Goal: Information Seeking & Learning: Find specific fact

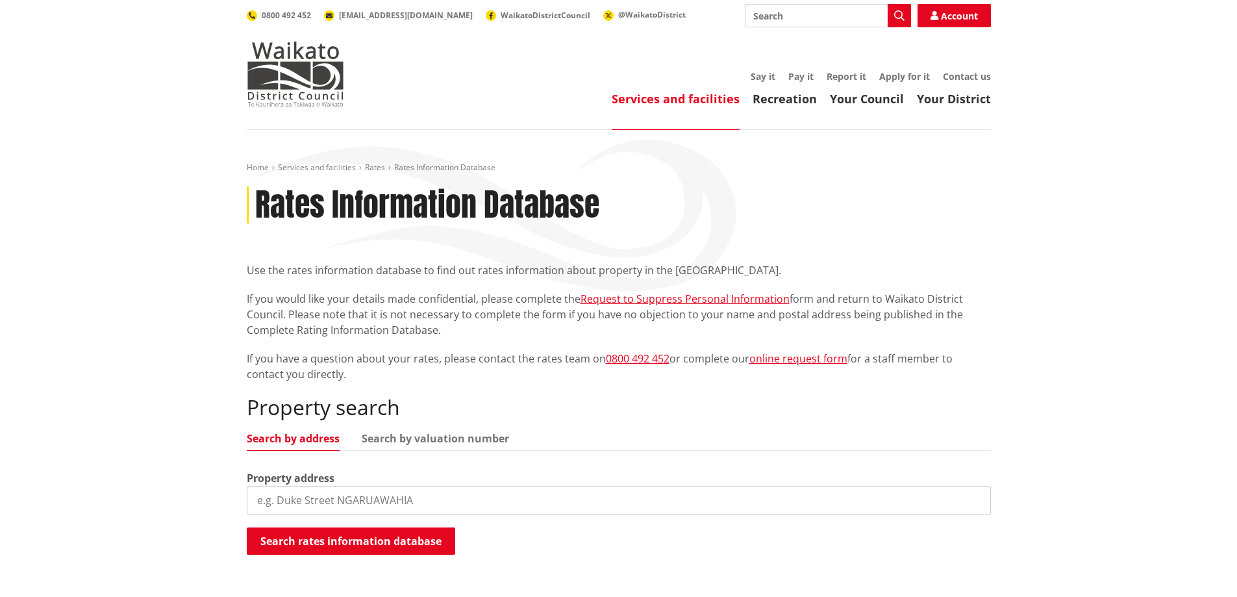
click at [325, 486] on input "search" at bounding box center [619, 500] width 744 height 29
click at [310, 495] on input "9 Ermest rpad" at bounding box center [619, 500] width 744 height 29
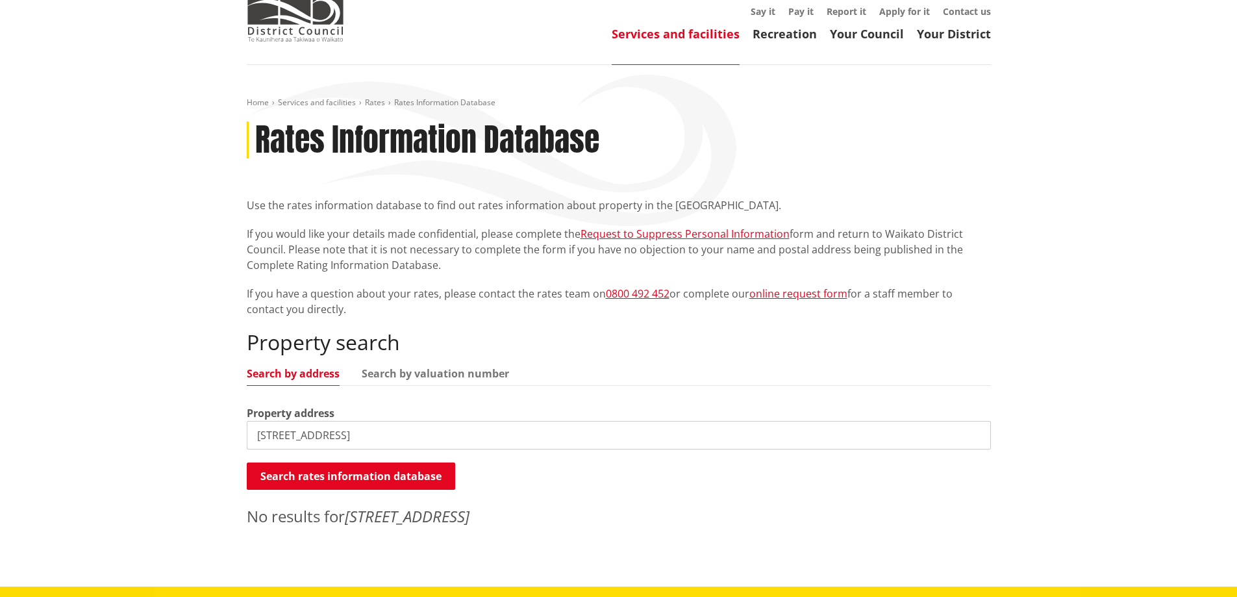
scroll to position [195, 0]
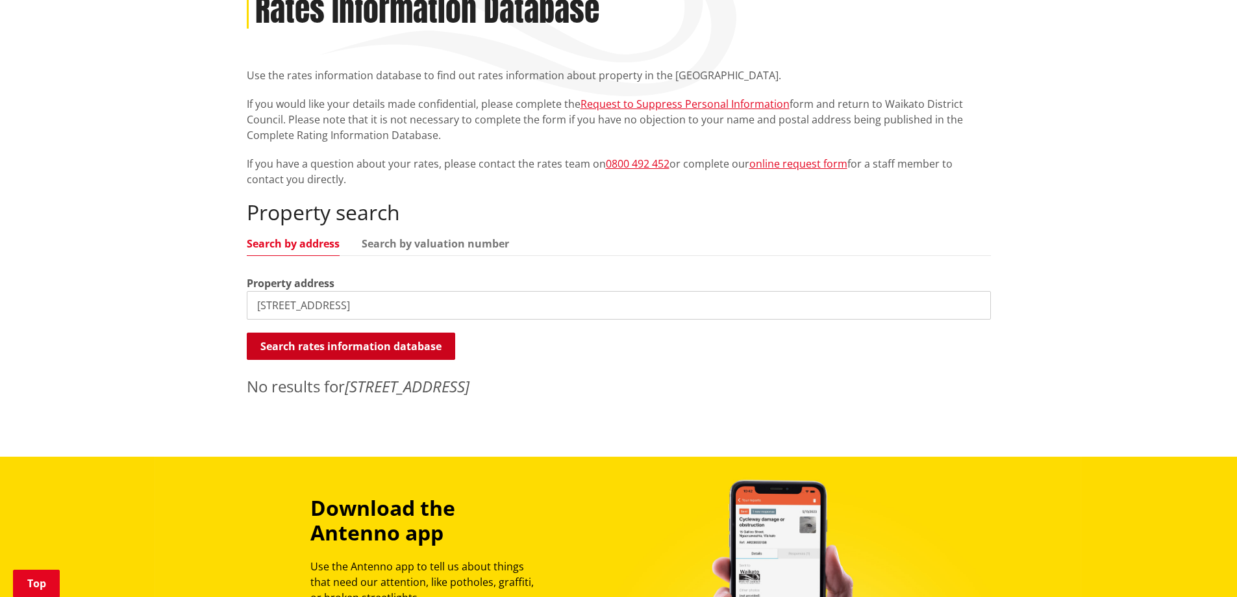
click at [384, 341] on button "Search rates information database" at bounding box center [351, 345] width 208 height 27
click at [286, 309] on input "[STREET_ADDRESS]" at bounding box center [619, 305] width 744 height 29
click at [278, 302] on input "[STREET_ADDRESS]" at bounding box center [619, 305] width 744 height 29
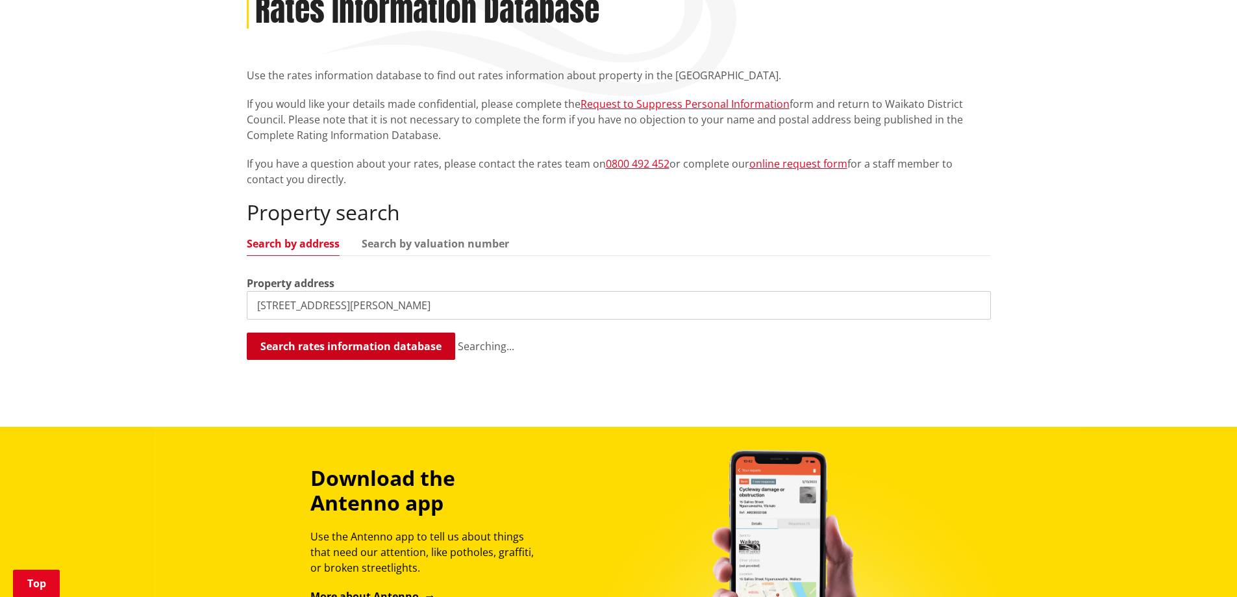
click at [315, 351] on button "Search rates information database" at bounding box center [351, 345] width 208 height 27
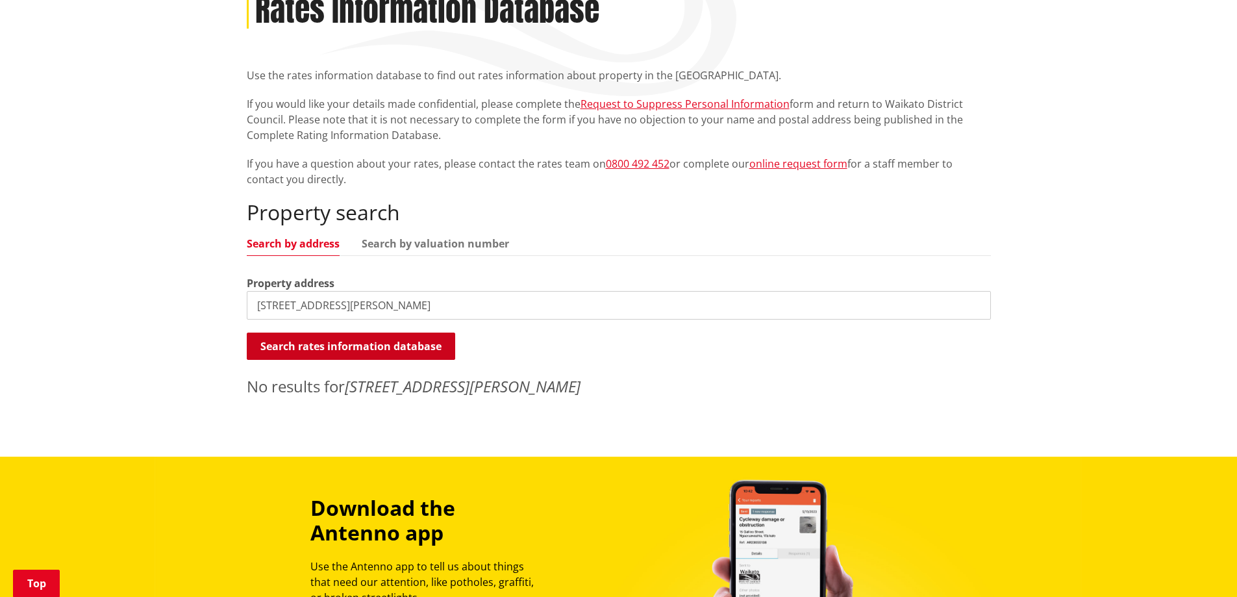
click at [313, 347] on button "Search rates information database" at bounding box center [351, 345] width 208 height 27
click at [308, 304] on input "[STREET_ADDRESS][PERSON_NAME]" at bounding box center [619, 305] width 744 height 29
click at [332, 337] on button "Search rates information database" at bounding box center [351, 345] width 208 height 27
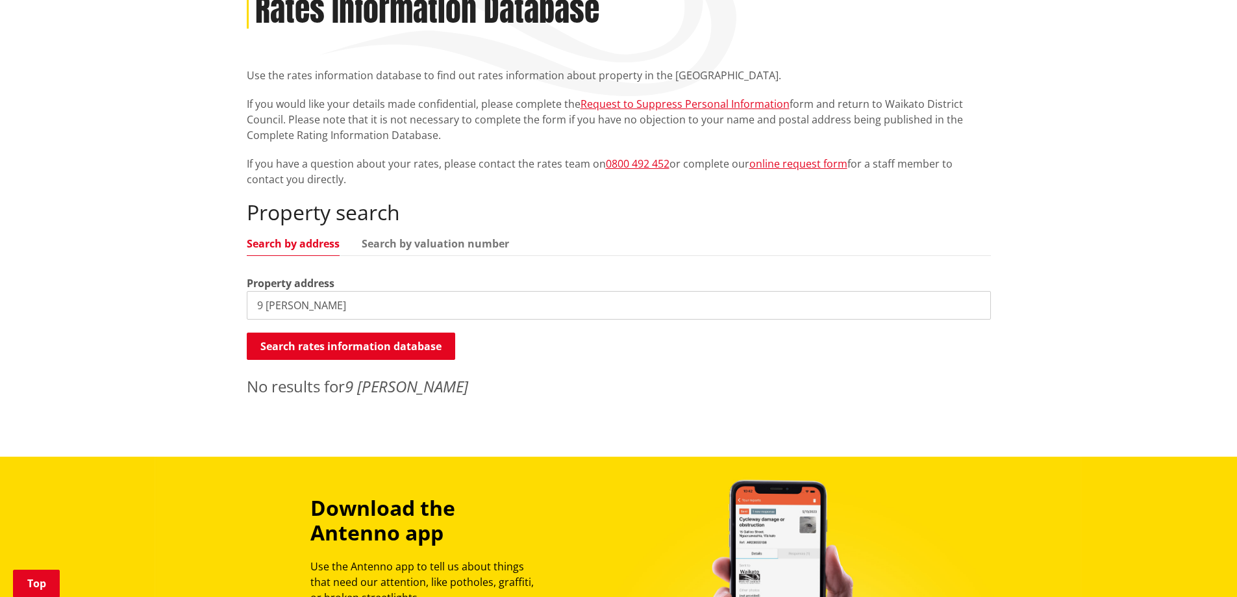
drag, startPoint x: 261, startPoint y: 302, endPoint x: 223, endPoint y: 296, distance: 38.1
click at [223, 296] on div "Home Services and facilities Rates Rates Information Database Rates Information…" at bounding box center [618, 195] width 1237 height 521
type input "[PERSON_NAME]"
click at [312, 352] on button "Search rates information database" at bounding box center [351, 345] width 208 height 27
click at [380, 249] on link "Search by valuation number" at bounding box center [435, 243] width 147 height 10
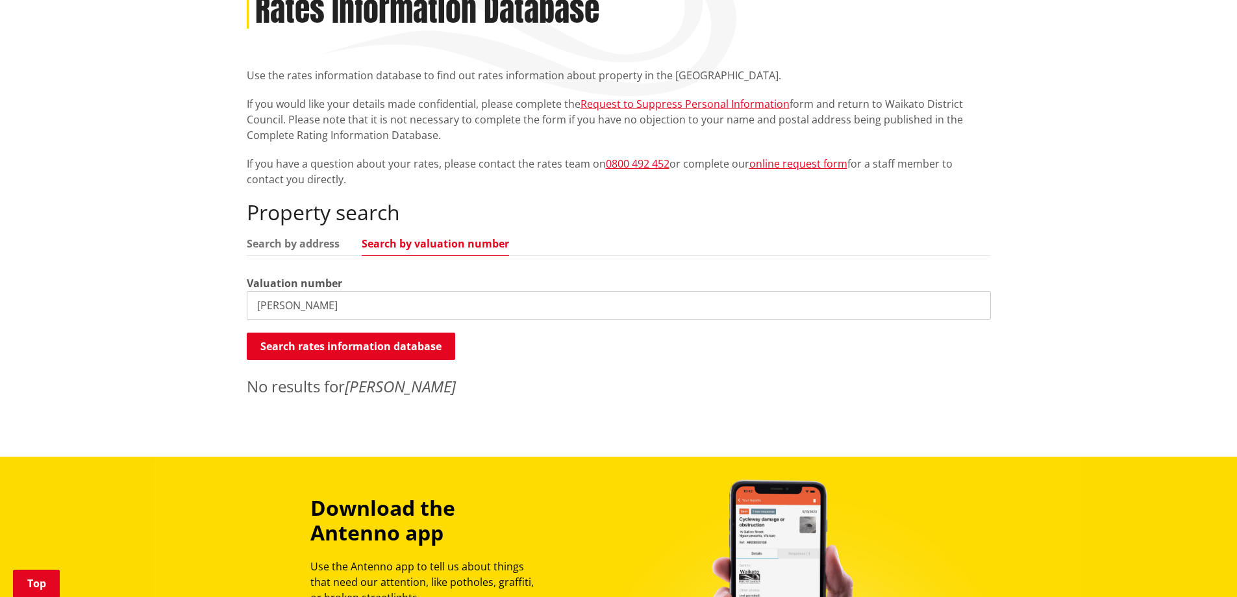
click at [412, 238] on link "Search by valuation number" at bounding box center [435, 243] width 147 height 10
drag, startPoint x: 383, startPoint y: 301, endPoint x: 210, endPoint y: 293, distance: 172.8
click at [210, 293] on div "Home Services and facilities Rates Rates Information Database Rates Information…" at bounding box center [618, 195] width 1237 height 521
click at [314, 241] on link "Search by address" at bounding box center [293, 243] width 93 height 10
click at [384, 236] on div "Property search Search by address Search by valuation number Property address […" at bounding box center [619, 298] width 744 height 197
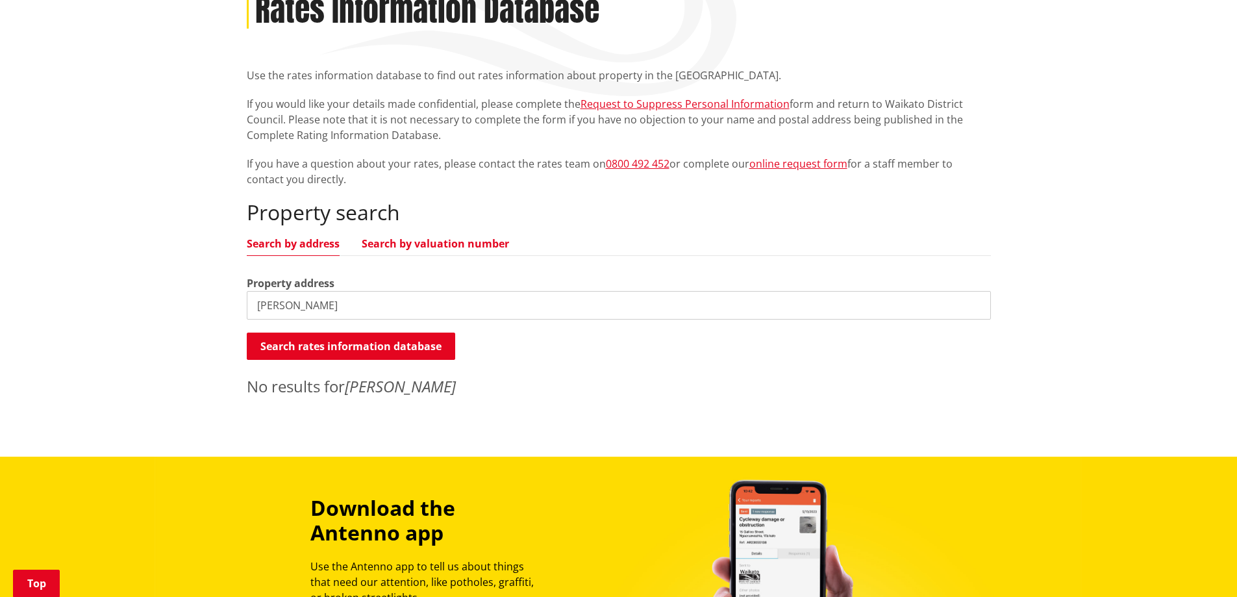
click at [388, 244] on link "Search by valuation number" at bounding box center [435, 243] width 147 height 10
drag, startPoint x: 325, startPoint y: 304, endPoint x: 227, endPoint y: 307, distance: 98.1
click at [227, 307] on div "Home Services and facilities Rates Rates Information Database Rates Information…" at bounding box center [618, 195] width 1237 height 521
type input "0408231800"
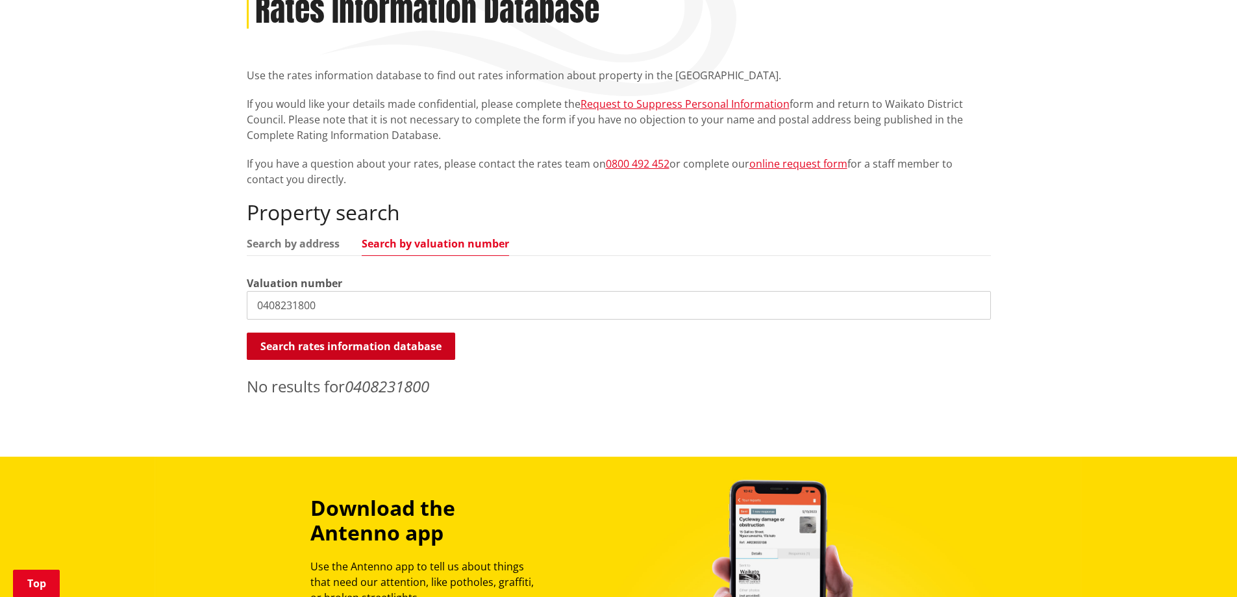
click at [322, 343] on button "Search rates information database" at bounding box center [351, 345] width 208 height 27
